Goal: Task Accomplishment & Management: Manage account settings

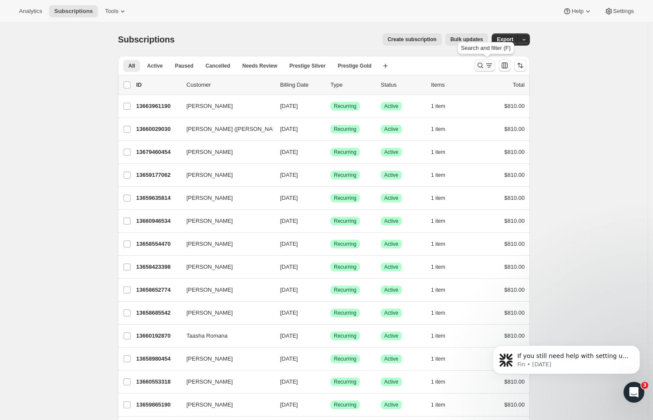
click at [488, 67] on icon "Search and filter results" at bounding box center [489, 65] width 9 height 9
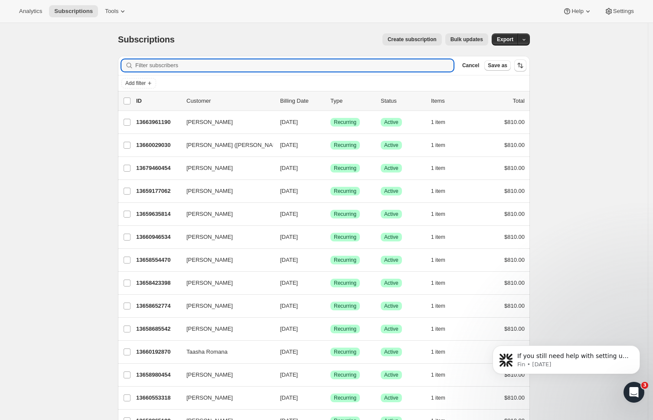
paste input "[PERSON_NAME]"
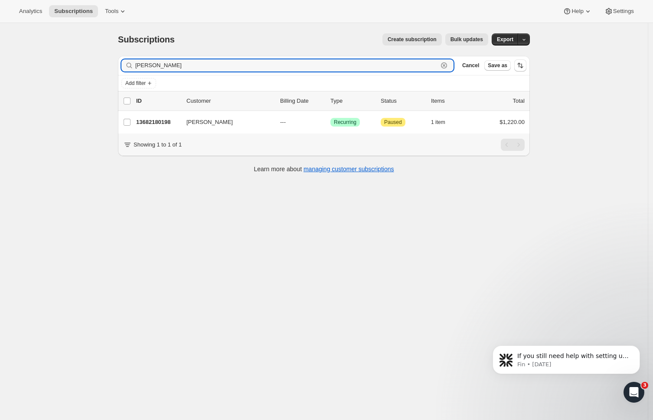
drag, startPoint x: 177, startPoint y: 65, endPoint x: 118, endPoint y: 62, distance: 58.6
click at [118, 62] on div "Filter subscribers [PERSON_NAME] Clear Cancel Save as Add filter 0 selected Upd…" at bounding box center [320, 115] width 419 height 133
paste input "[PERSON_NAME]"
drag, startPoint x: 129, startPoint y: 65, endPoint x: 81, endPoint y: 64, distance: 48.6
click at [81, 64] on div "Subscriptions. This page is ready Subscriptions Create subscription Bulk update…" at bounding box center [324, 233] width 648 height 420
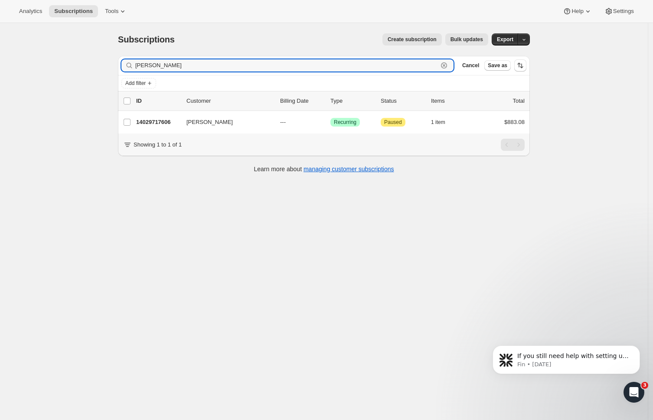
paste input "[PERSON_NAME]"
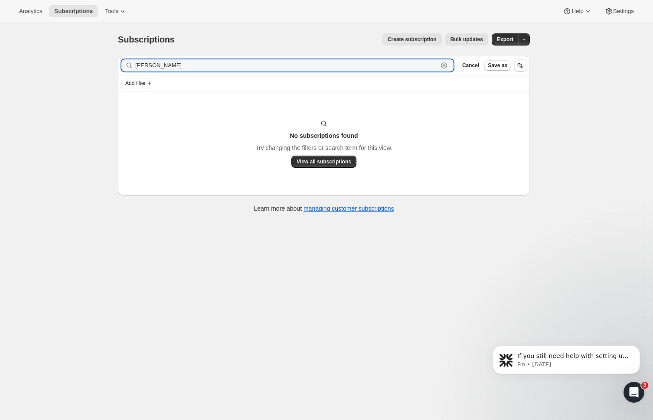
drag, startPoint x: 160, startPoint y: 66, endPoint x: 105, endPoint y: 59, distance: 55.5
click at [105, 59] on div "Subscriptions. This page is ready Subscriptions Create subscription Bulk update…" at bounding box center [324, 233] width 648 height 420
drag, startPoint x: 171, startPoint y: 66, endPoint x: 114, endPoint y: 65, distance: 57.3
click at [114, 65] on div "Filter subscribers Byrg Clear Cancel Save as Add filter No subscriptions found …" at bounding box center [320, 135] width 419 height 173
paste input "[PERSON_NAME]"
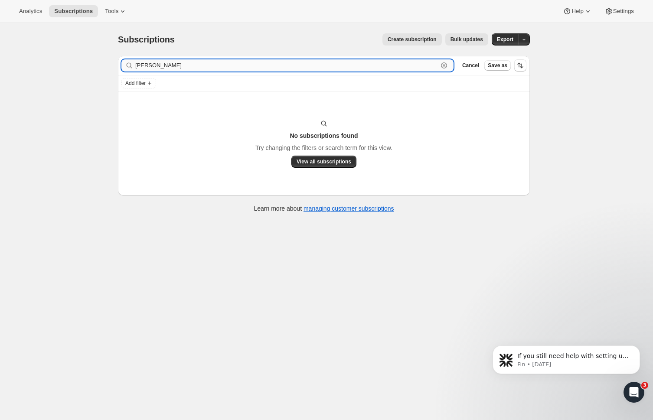
drag, startPoint x: 168, startPoint y: 65, endPoint x: 157, endPoint y: 64, distance: 10.9
click at [157, 64] on input "[PERSON_NAME]" at bounding box center [286, 65] width 303 height 12
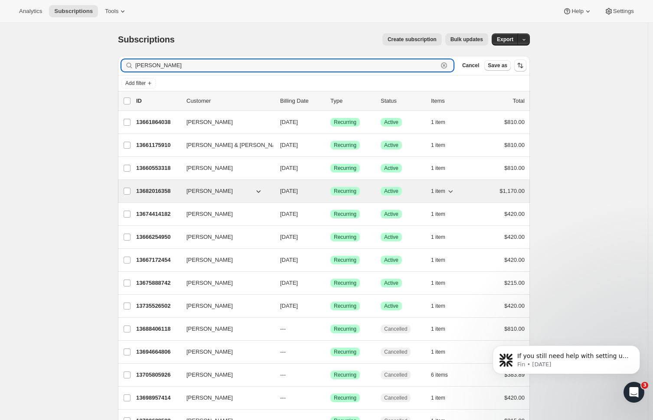
type input "[PERSON_NAME]"
click at [162, 190] on p "13682016358" at bounding box center [157, 191] width 43 height 9
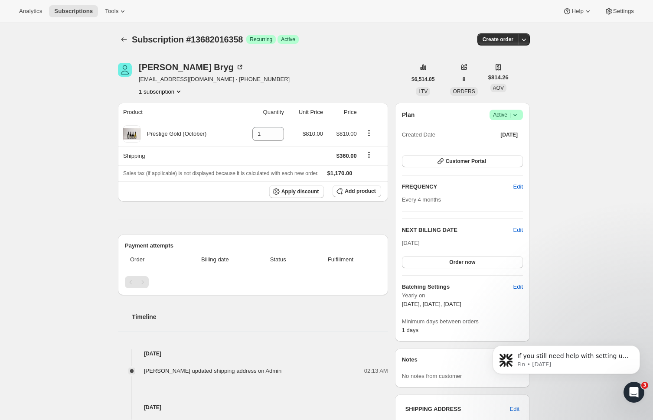
click at [515, 114] on icon at bounding box center [515, 115] width 9 height 9
click at [514, 129] on span "Pause subscription" at bounding box center [506, 132] width 48 height 7
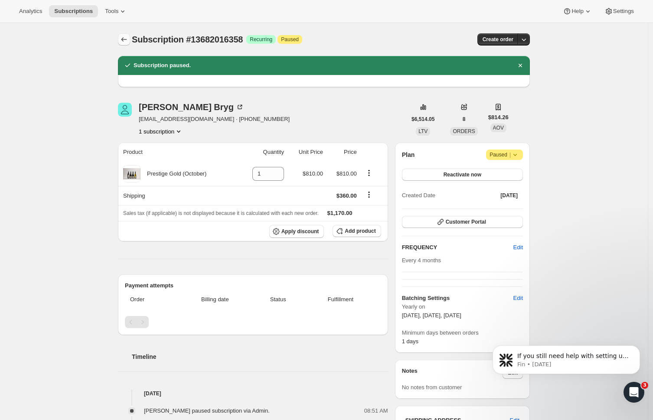
click at [125, 39] on icon "Subscriptions" at bounding box center [124, 39] width 9 height 9
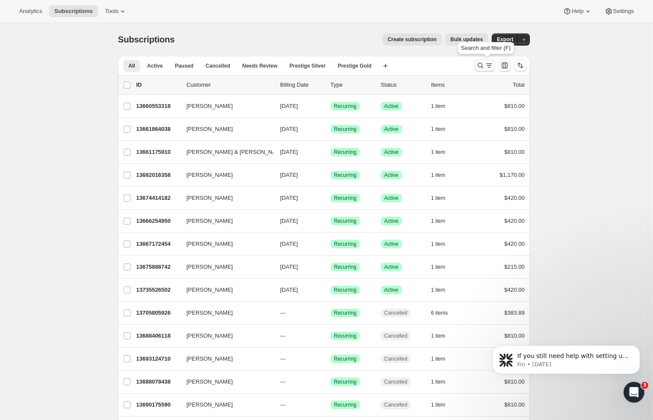
click at [485, 66] on icon "Search and filter results" at bounding box center [480, 65] width 9 height 9
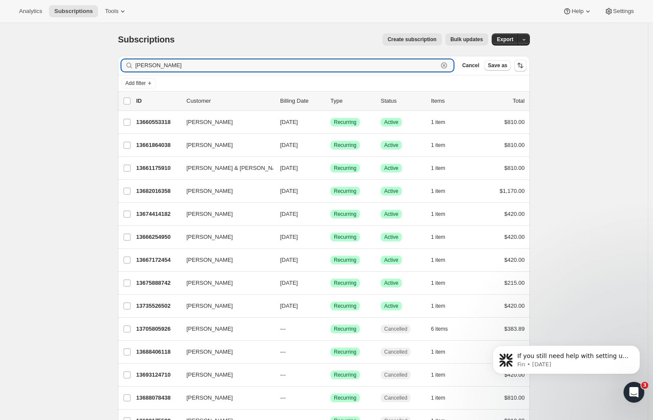
drag, startPoint x: 161, startPoint y: 65, endPoint x: 104, endPoint y: 62, distance: 57.3
click at [104, 62] on div "Subscriptions. This page is ready Subscriptions Create subscription Bulk update…" at bounding box center [324, 321] width 648 height 596
paste input "[PERSON_NAME] & [PERSON_NAME]"
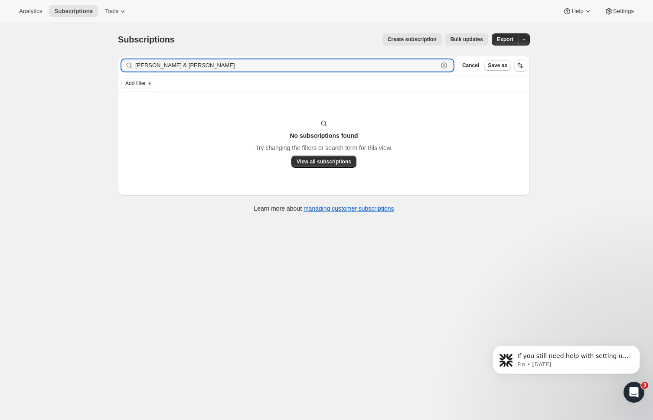
drag, startPoint x: 183, startPoint y: 66, endPoint x: 49, endPoint y: 63, distance: 133.6
click at [56, 64] on div "Subscriptions. This page is ready Subscriptions Create subscription Bulk update…" at bounding box center [324, 233] width 648 height 420
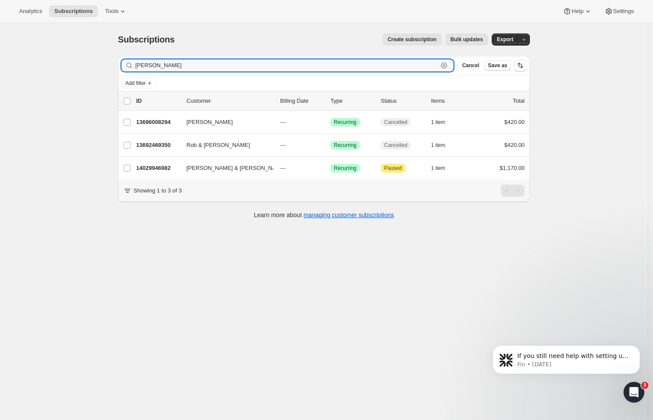
drag, startPoint x: 170, startPoint y: 65, endPoint x: 105, endPoint y: 62, distance: 65.6
click at [105, 62] on div "Subscriptions. This page is ready Subscriptions Create subscription Bulk update…" at bounding box center [324, 233] width 648 height 420
paste input "[PERSON_NAME]"
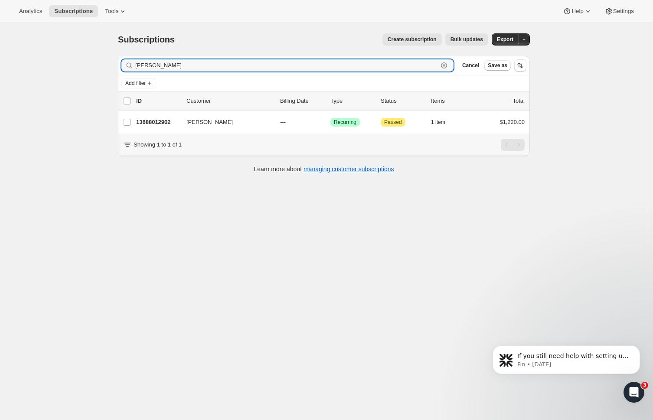
drag, startPoint x: 183, startPoint y: 62, endPoint x: 120, endPoint y: 60, distance: 62.9
click at [120, 60] on div "Filter subscribers [PERSON_NAME] Clear Cancel Save as Add filter 0 selected Upd…" at bounding box center [320, 115] width 419 height 133
paste input "[PERSON_NAME]"
drag, startPoint x: 194, startPoint y: 62, endPoint x: 102, endPoint y: 64, distance: 92.4
click at [102, 65] on div "Subscriptions. This page is ready Subscriptions Create subscription Bulk update…" at bounding box center [324, 233] width 648 height 420
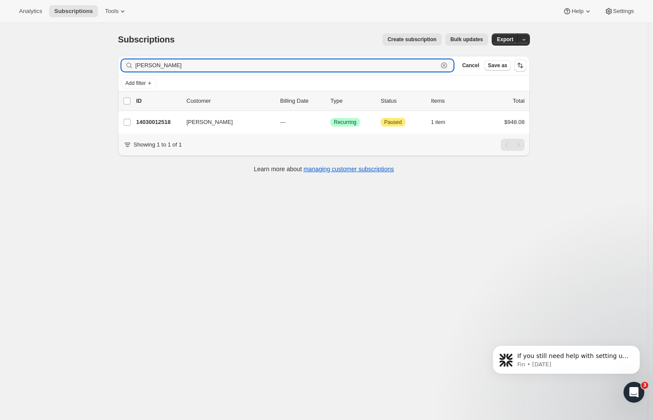
paste input "[PERSON_NAME]"
drag, startPoint x: 180, startPoint y: 64, endPoint x: 108, endPoint y: 63, distance: 71.2
click at [108, 63] on div "Subscriptions. This page is ready Subscriptions Create subscription Bulk update…" at bounding box center [324, 233] width 648 height 420
paste input "[PERSON_NAME]"
drag, startPoint x: 186, startPoint y: 63, endPoint x: 83, endPoint y: 60, distance: 102.9
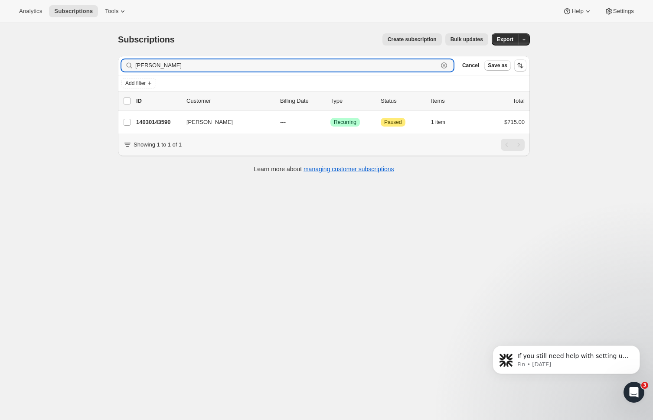
click at [83, 60] on div "Subscriptions. This page is ready Subscriptions Create subscription Bulk update…" at bounding box center [324, 233] width 648 height 420
paste input "[PERSON_NAME]"
drag, startPoint x: 165, startPoint y: 66, endPoint x: 81, endPoint y: 59, distance: 84.8
click at [81, 59] on div "Subscriptions. This page is ready Subscriptions Create subscription Bulk update…" at bounding box center [324, 233] width 648 height 420
paste input "[PERSON_NAME]"
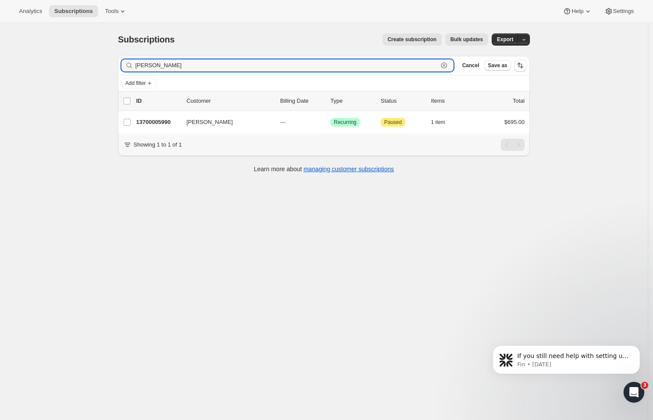
drag, startPoint x: 187, startPoint y: 64, endPoint x: 102, endPoint y: 58, distance: 85.2
click at [103, 58] on div "Subscriptions. This page is ready Subscriptions Create subscription Bulk update…" at bounding box center [324, 233] width 648 height 420
paste input "[PERSON_NAME]"
drag, startPoint x: 175, startPoint y: 62, endPoint x: 99, endPoint y: 58, distance: 76.0
click at [99, 58] on div "Subscriptions. This page is ready Subscriptions Create subscription Bulk update…" at bounding box center [324, 233] width 648 height 420
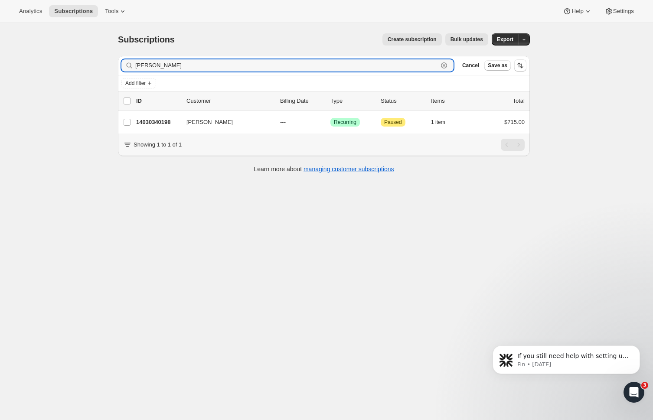
paste input "[PERSON_NAME]"
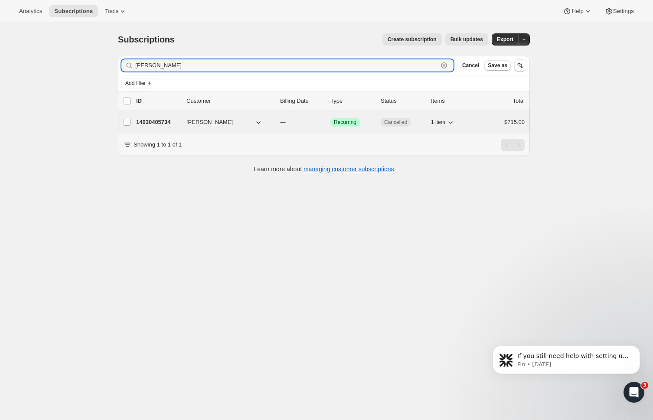
type input "[PERSON_NAME]"
click at [170, 122] on p "14030405734" at bounding box center [157, 122] width 43 height 9
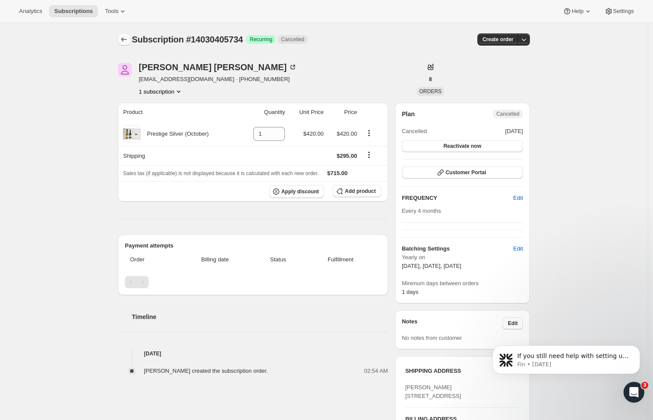
click at [127, 37] on icon "Subscriptions" at bounding box center [124, 39] width 9 height 9
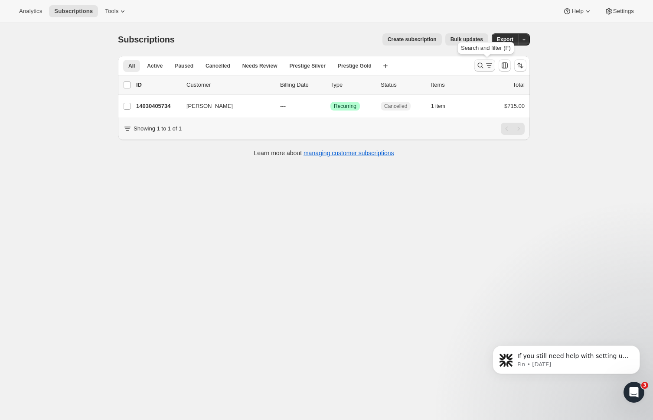
click at [485, 64] on icon "Search and filter results" at bounding box center [480, 65] width 9 height 9
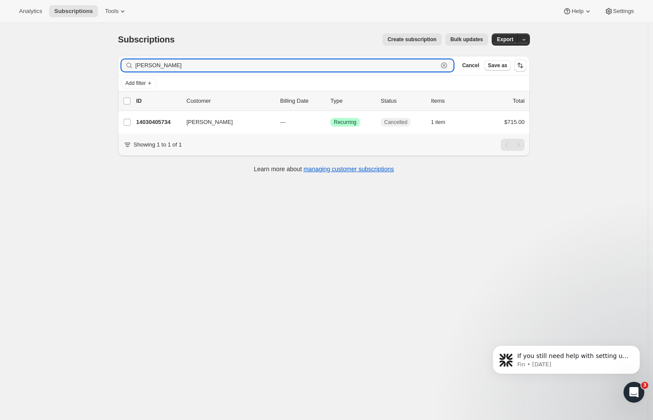
drag, startPoint x: 192, startPoint y: 63, endPoint x: 84, endPoint y: 61, distance: 108.0
click at [85, 61] on div "Subscriptions. This page is ready Subscriptions Create subscription Bulk update…" at bounding box center [324, 233] width 648 height 420
paste input "[PERSON_NAME]"
drag, startPoint x: 192, startPoint y: 61, endPoint x: 98, endPoint y: 60, distance: 94.1
click at [99, 60] on div "Subscriptions. This page is ready Subscriptions Create subscription Bulk update…" at bounding box center [324, 233] width 648 height 420
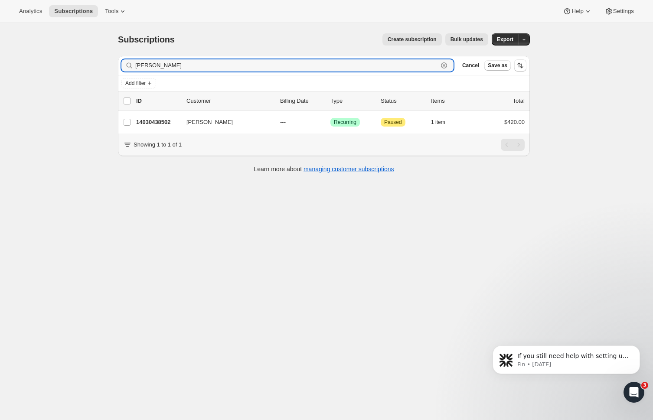
paste input "[PERSON_NAME]"
type input "[PERSON_NAME]"
click at [59, 70] on div "Subscriptions. This page is ready Subscriptions Create subscription Bulk update…" at bounding box center [324, 233] width 648 height 420
